Goal: Navigation & Orientation: Find specific page/section

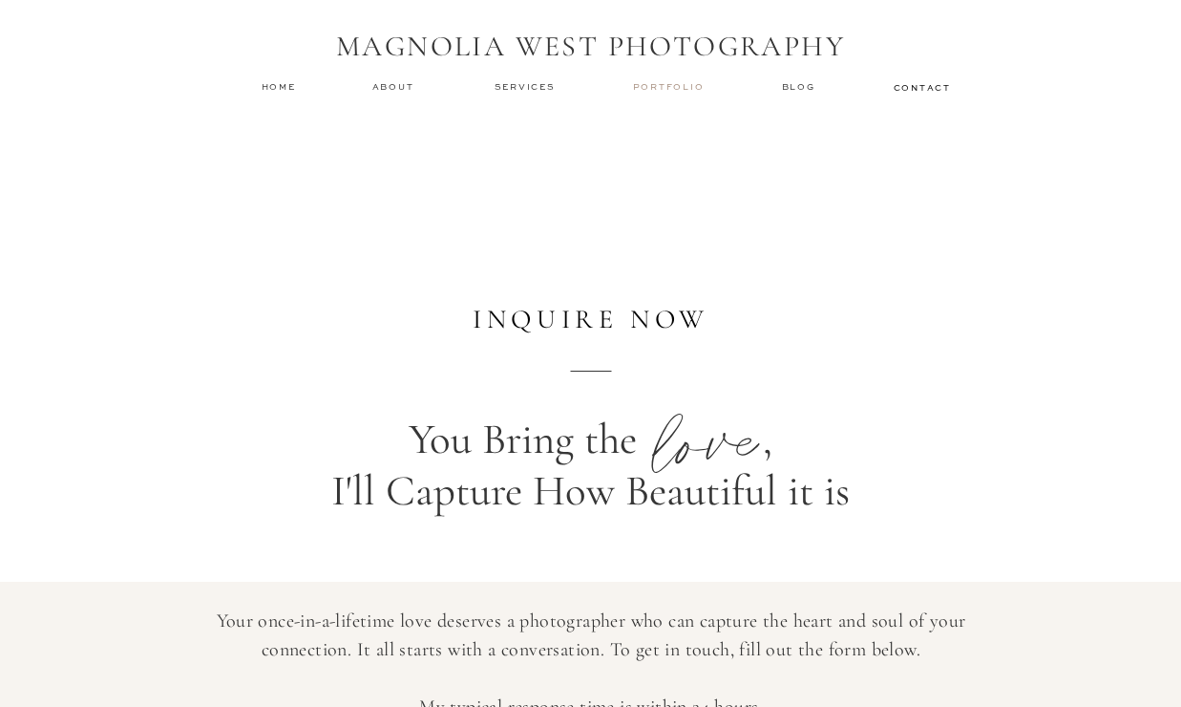
click at [664, 82] on nav "Portfolio" at bounding box center [670, 86] width 75 height 13
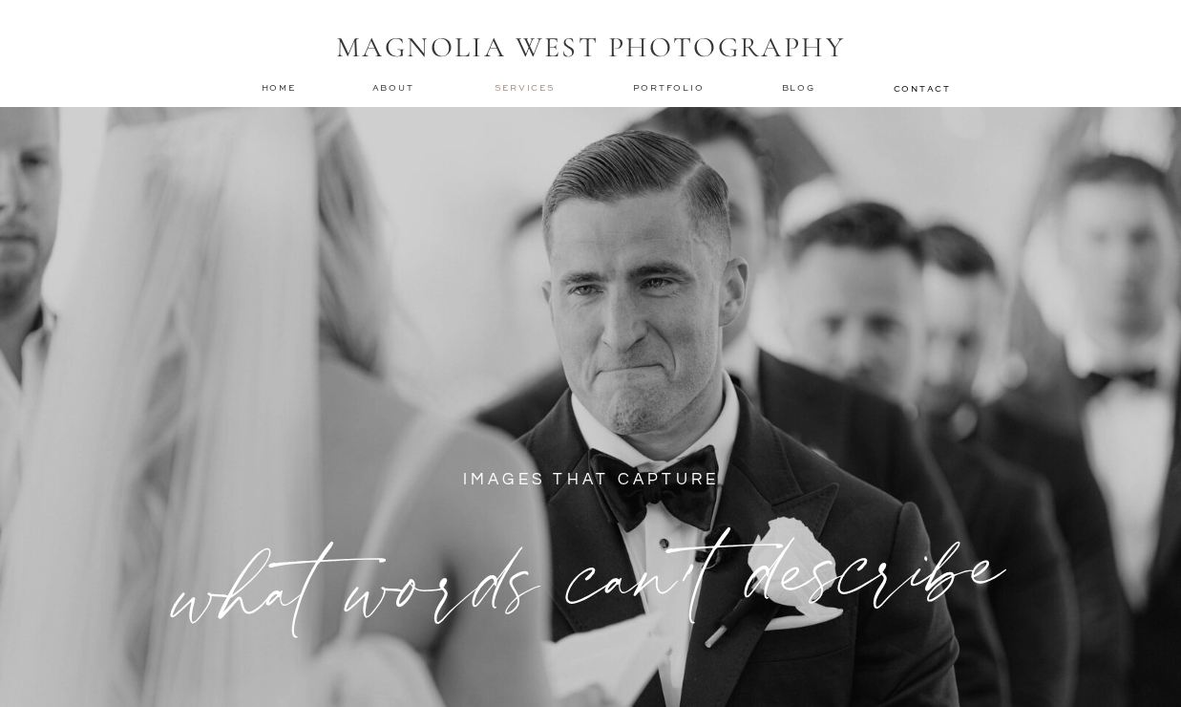
click at [522, 87] on nav "services" at bounding box center [527, 87] width 64 height 12
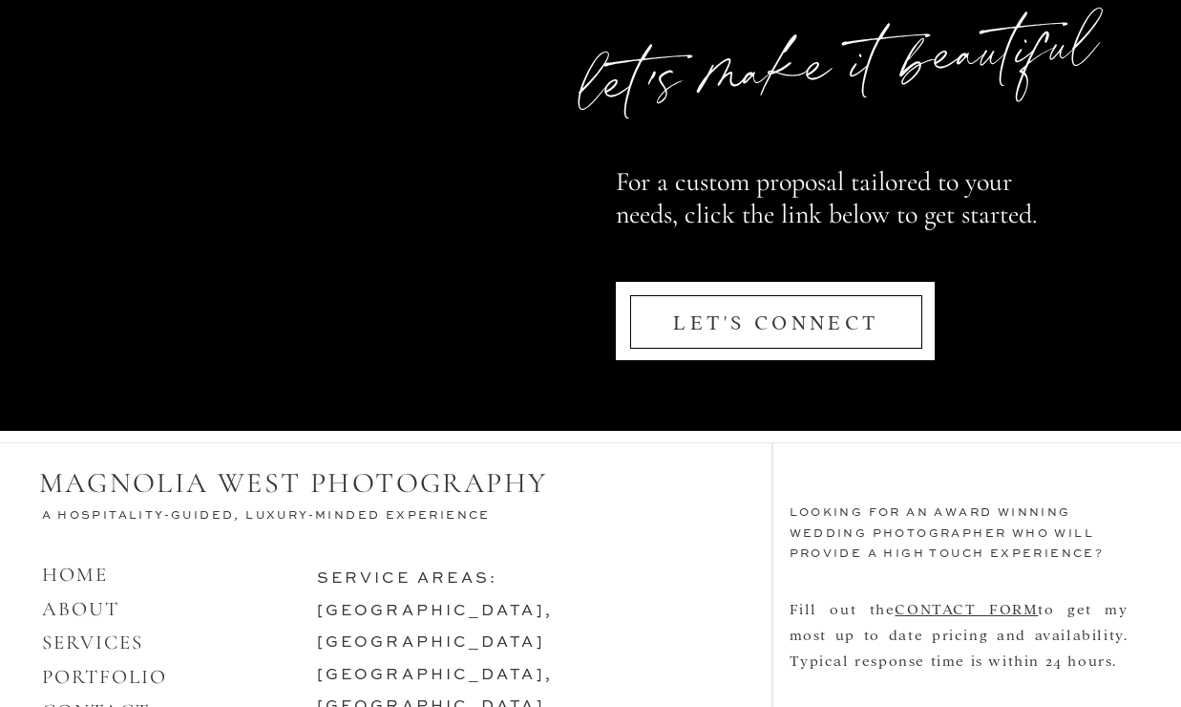
scroll to position [9322, 0]
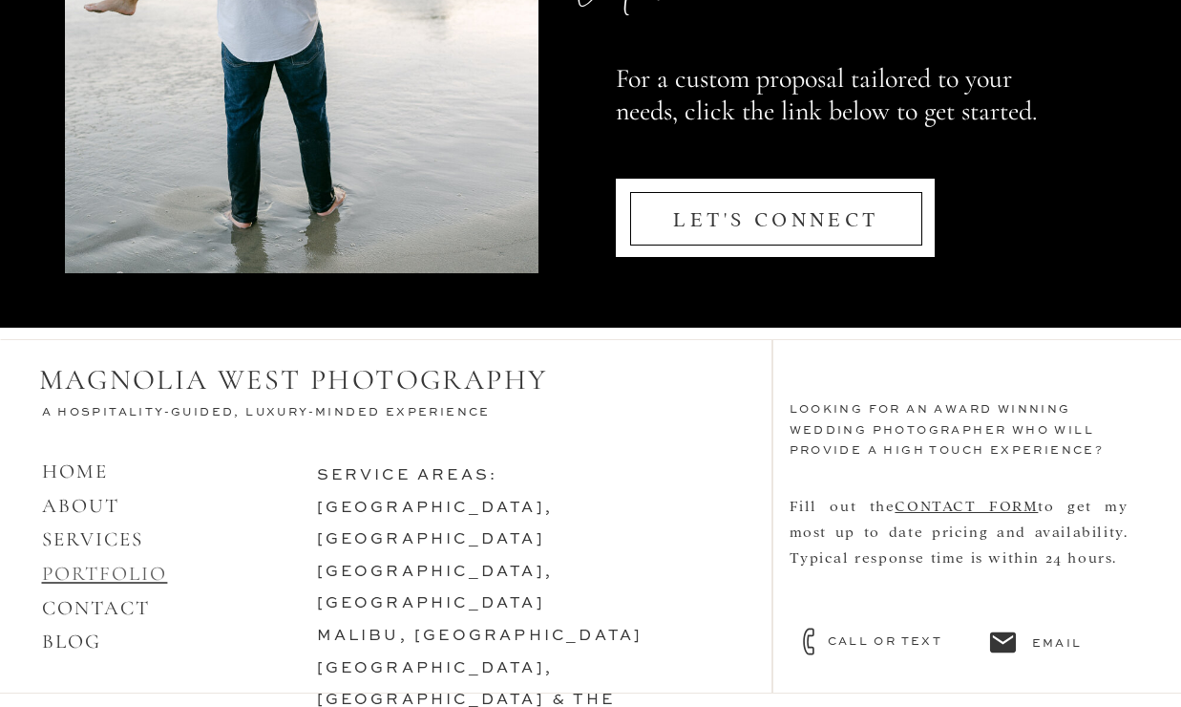
click at [115, 569] on link "PORTFOLIO" at bounding box center [105, 574] width 126 height 24
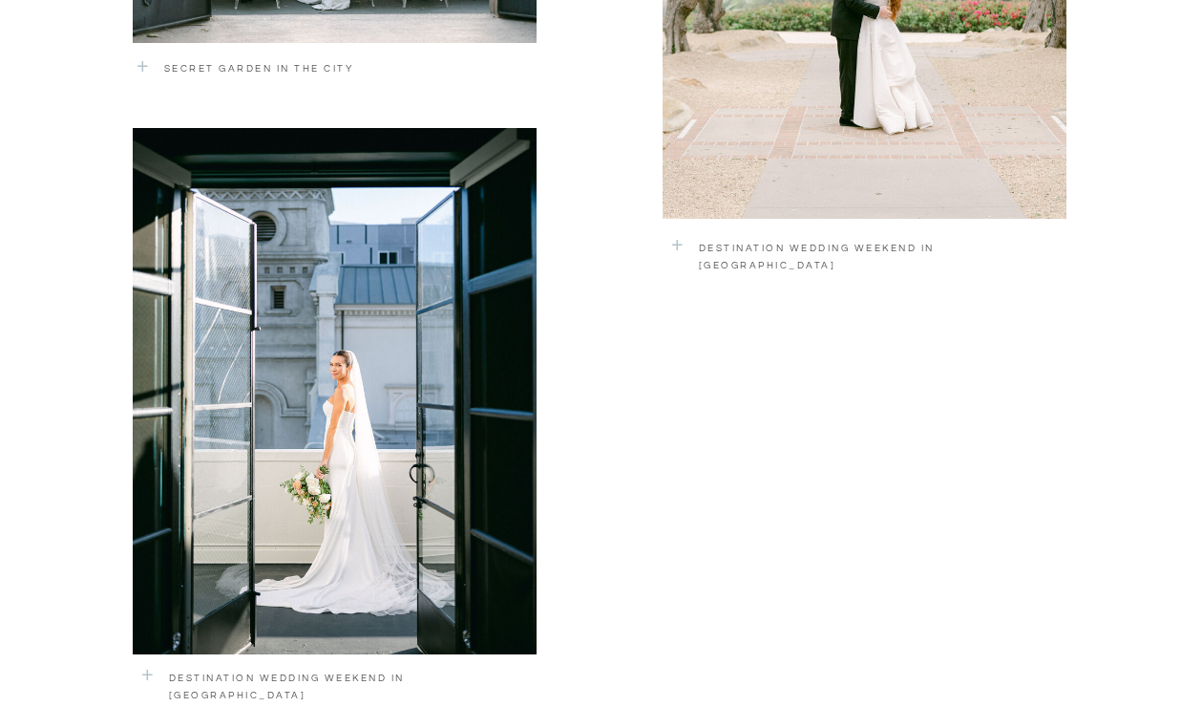
scroll to position [2992, 0]
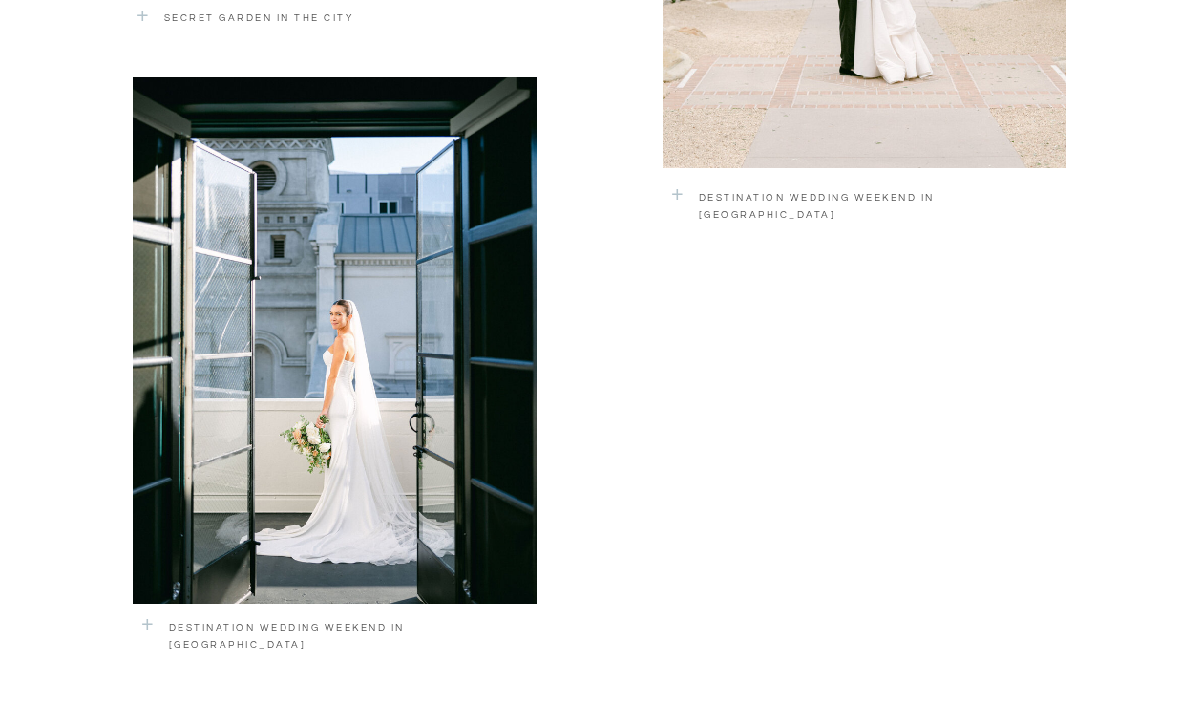
click at [402, 429] on div at bounding box center [335, 340] width 404 height 526
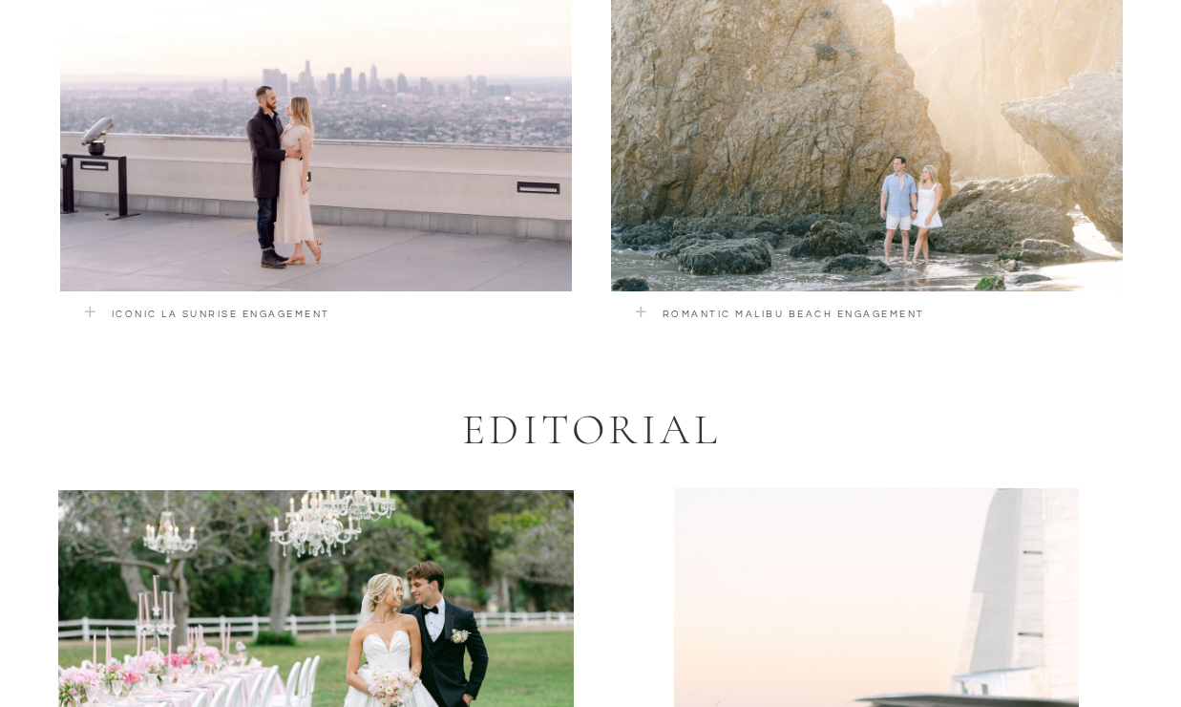
scroll to position [3522, 0]
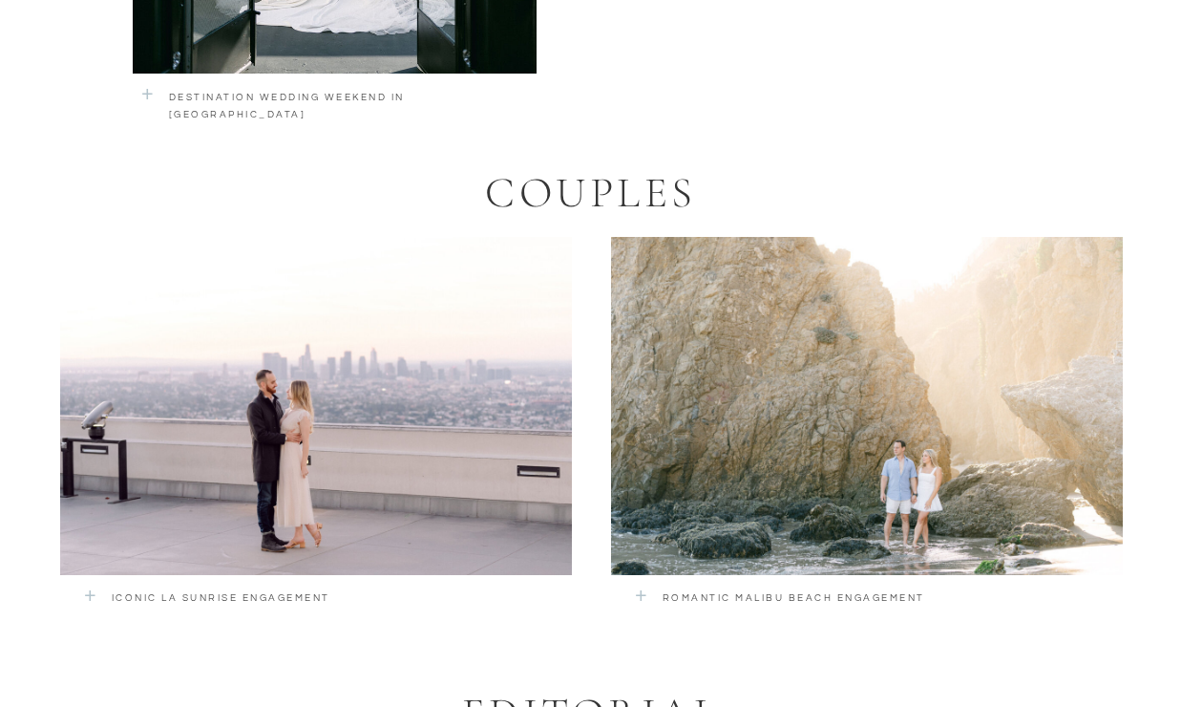
click at [341, 448] on div at bounding box center [316, 406] width 512 height 338
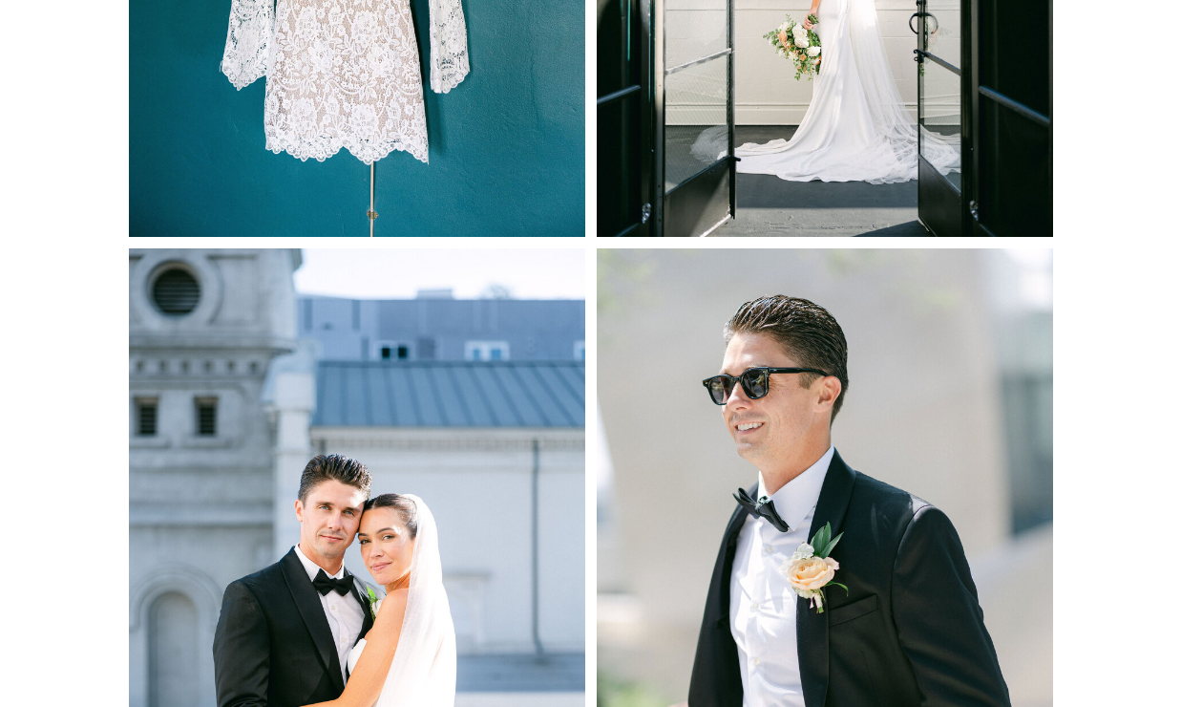
scroll to position [5673, 0]
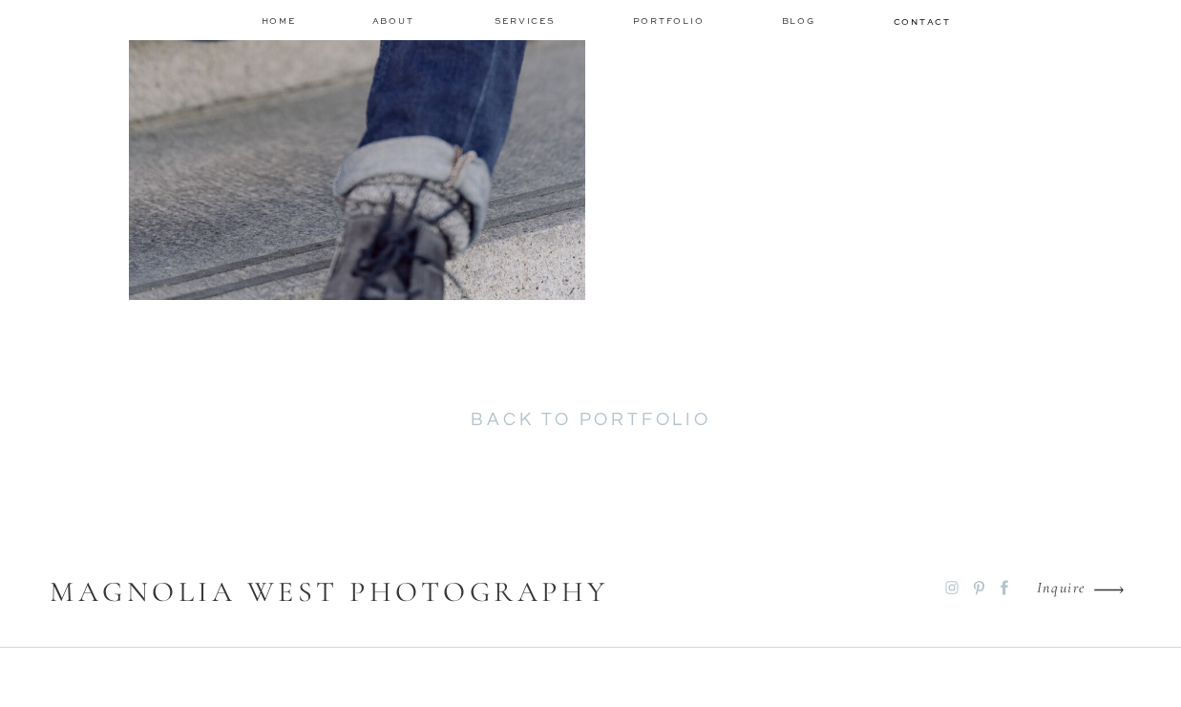
scroll to position [4589, 0]
